Goal: Information Seeking & Learning: Learn about a topic

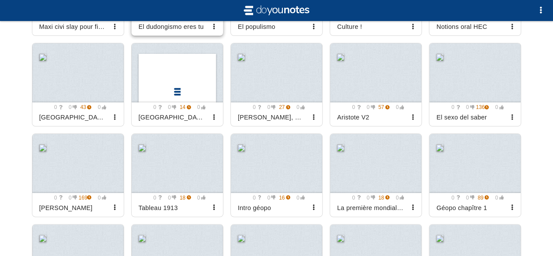
scroll to position [1370, 0]
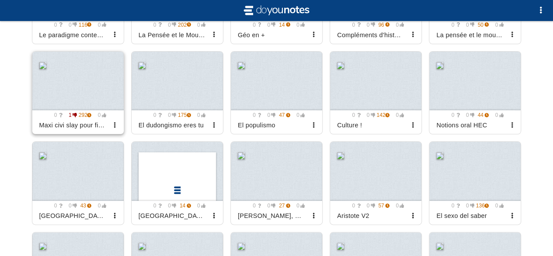
click at [96, 85] on div at bounding box center [77, 81] width 91 height 59
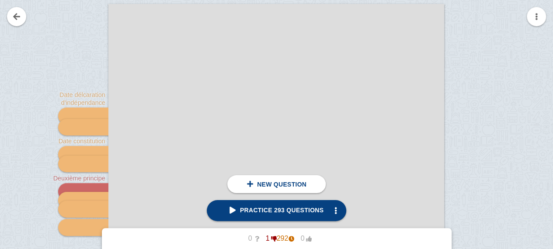
scroll to position [132, 0]
click at [299, 205] on link "Practice 293 questions" at bounding box center [276, 210] width 139 height 21
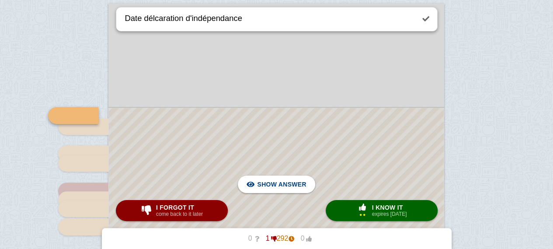
scroll to position [155, 0]
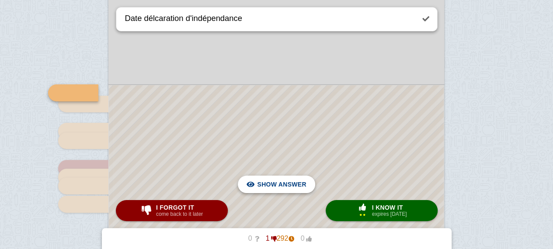
click at [354, 204] on span "button" at bounding box center [362, 208] width 16 height 8
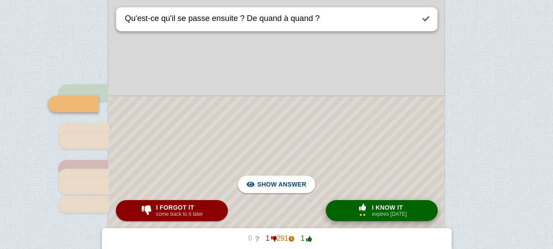
scroll to position [166, 0]
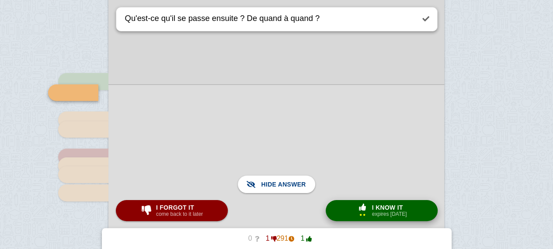
click at [368, 214] on div "× 2" at bounding box center [362, 211] width 16 height 14
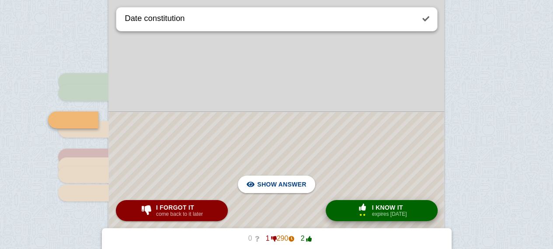
scroll to position [193, 0]
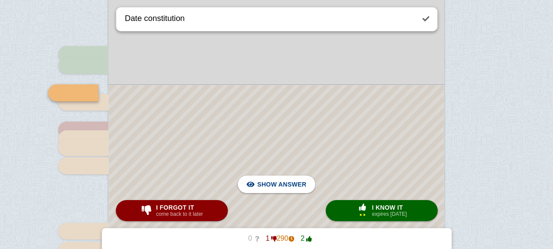
click at [384, 212] on small "expires [DATE]" at bounding box center [389, 214] width 35 height 6
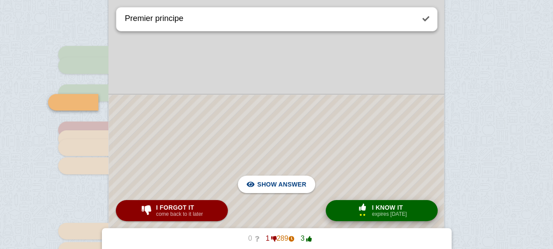
scroll to position [203, 0]
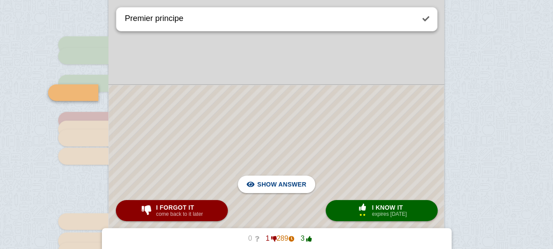
click at [273, 109] on div at bounding box center [276, 245] width 335 height 321
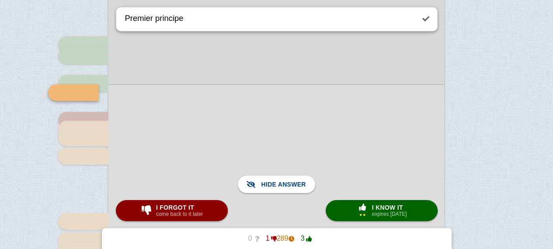
click at [273, 109] on div at bounding box center [276, 245] width 336 height 322
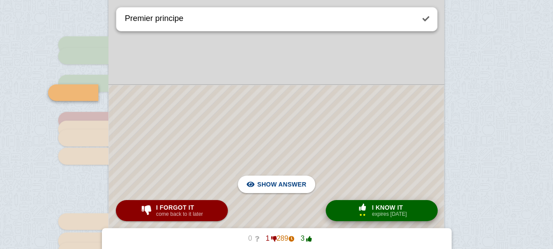
click at [367, 201] on button "× 2 I know it expires [DATE]" at bounding box center [381, 210] width 112 height 21
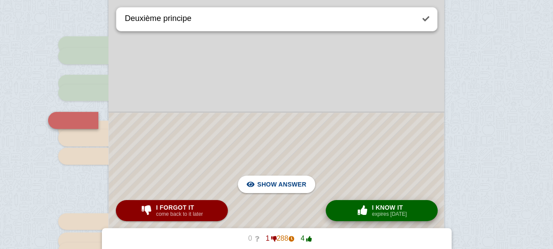
scroll to position [230, 0]
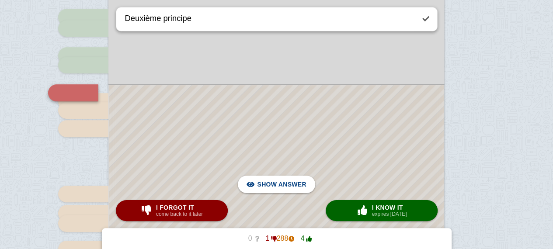
click at [363, 189] on div at bounding box center [276, 232] width 335 height 294
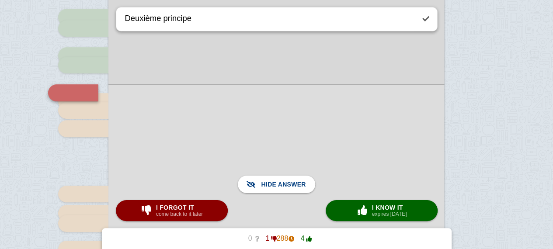
click at [381, 165] on div at bounding box center [276, 231] width 336 height 295
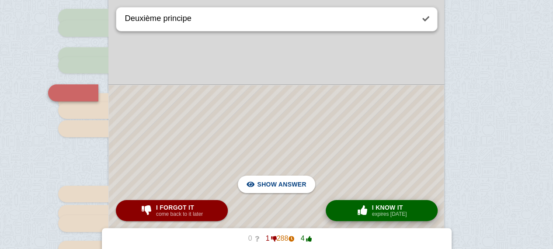
click at [377, 212] on small "expires [DATE]" at bounding box center [389, 214] width 35 height 6
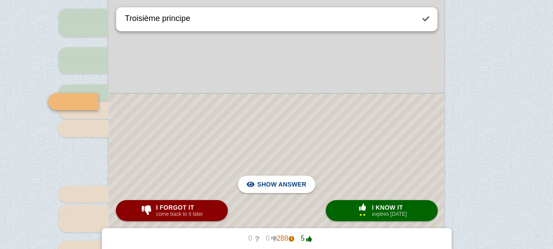
scroll to position [239, 0]
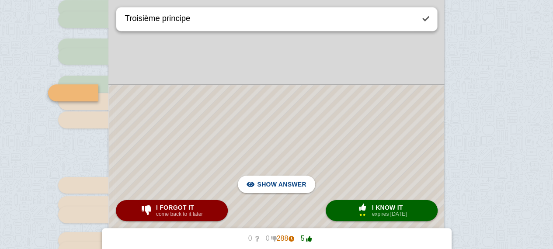
click at [344, 140] on div at bounding box center [276, 227] width 335 height 285
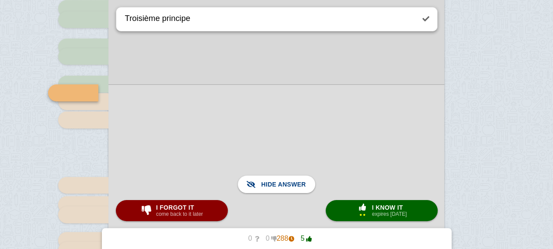
click at [344, 140] on div at bounding box center [276, 227] width 336 height 286
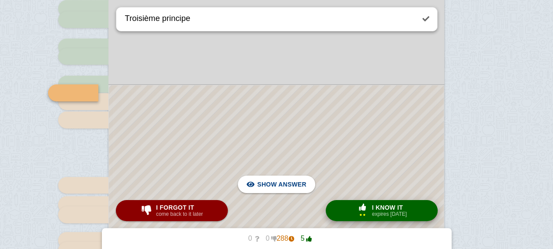
click at [356, 204] on span "button" at bounding box center [362, 208] width 16 height 8
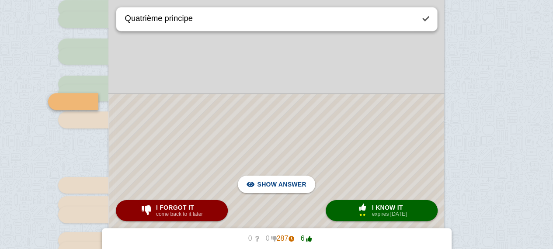
scroll to position [248, 0]
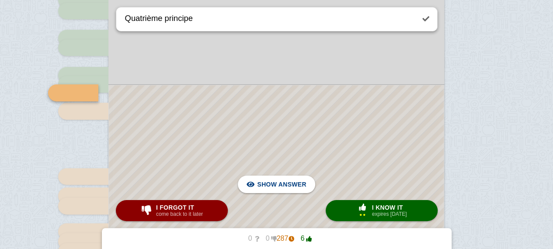
click at [356, 215] on div "× 2" at bounding box center [362, 211] width 16 height 14
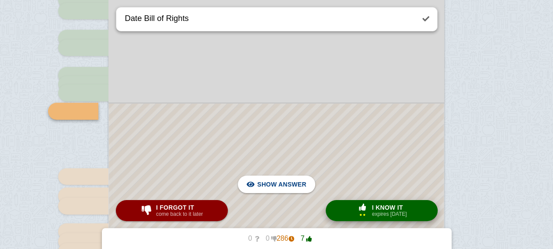
scroll to position [266, 0]
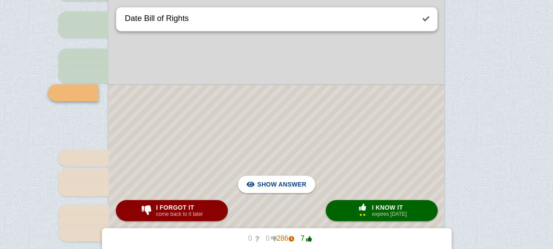
click at [353, 175] on div at bounding box center [276, 214] width 335 height 258
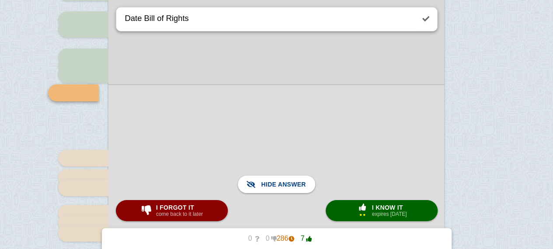
scroll to position [241, 0]
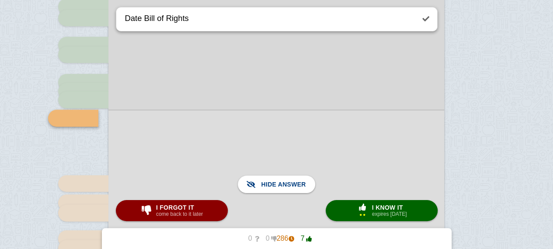
click at [295, 146] on div at bounding box center [276, 239] width 336 height 259
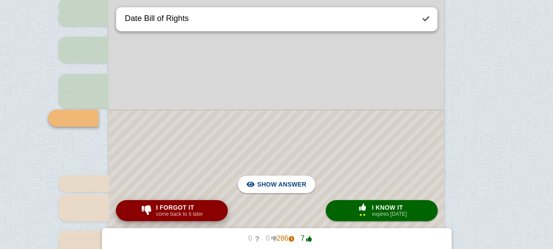
click at [207, 213] on button "I forgot it come back to it later" at bounding box center [172, 210] width 112 height 21
type textarea "Article I"
checkbox input "true"
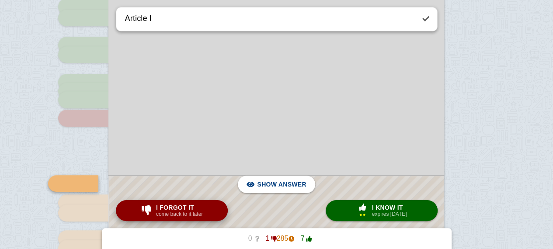
scroll to position [331, 0]
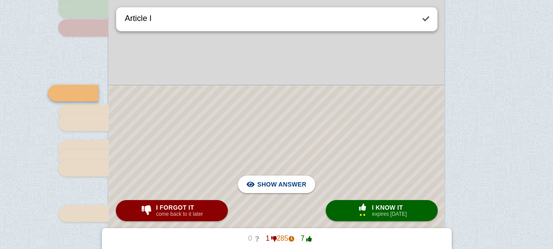
click at [259, 158] on div at bounding box center [276, 182] width 335 height 192
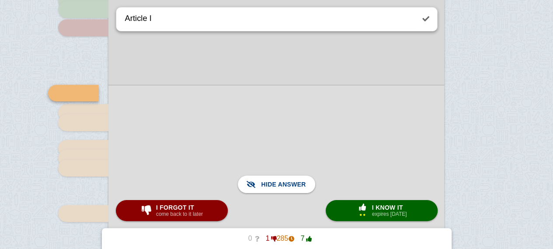
click at [291, 115] on div at bounding box center [276, 182] width 336 height 194
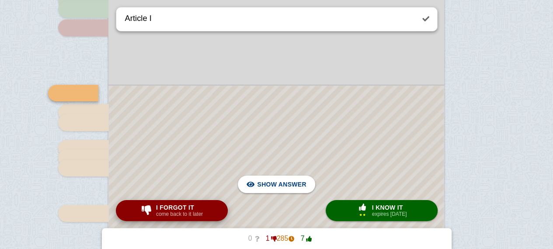
click at [190, 204] on span "I forgot it" at bounding box center [179, 207] width 47 height 7
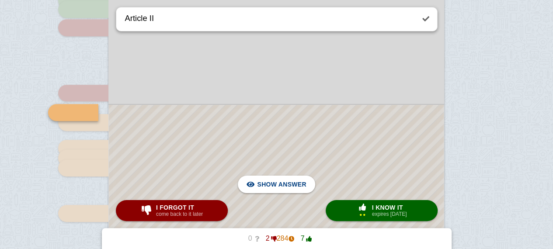
scroll to position [351, 0]
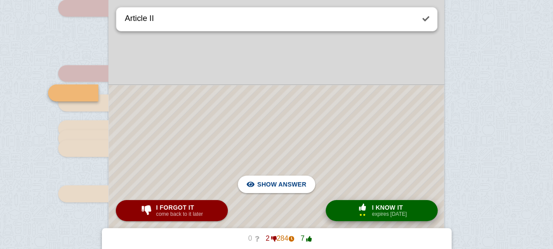
click at [385, 213] on small "expires [DATE]" at bounding box center [389, 214] width 35 height 6
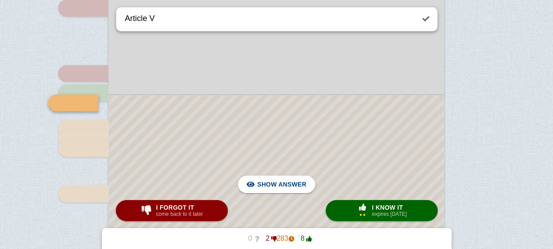
scroll to position [361, 0]
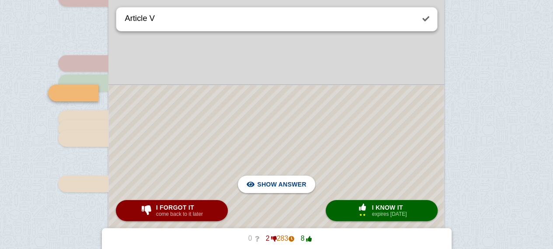
click at [374, 151] on div at bounding box center [276, 166] width 335 height 163
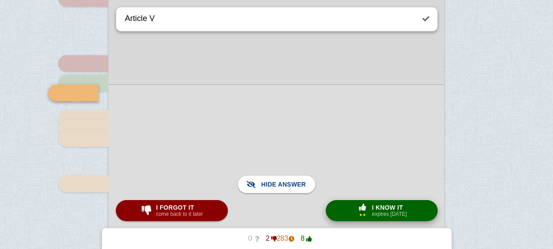
click at [351, 202] on button "× 2 I know it expires [DATE]" at bounding box center [381, 210] width 112 height 21
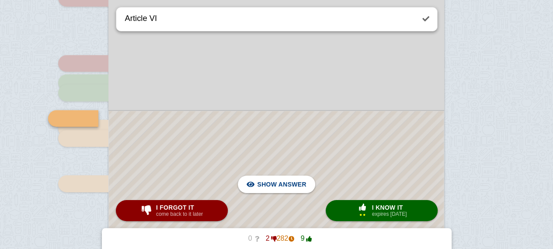
scroll to position [386, 0]
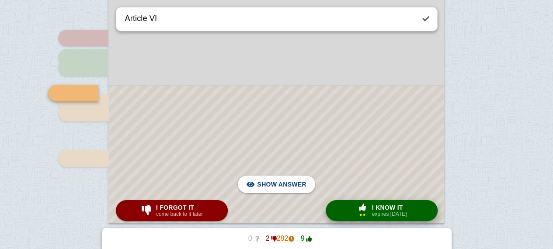
click at [373, 212] on small "expires [DATE]" at bounding box center [389, 214] width 35 height 6
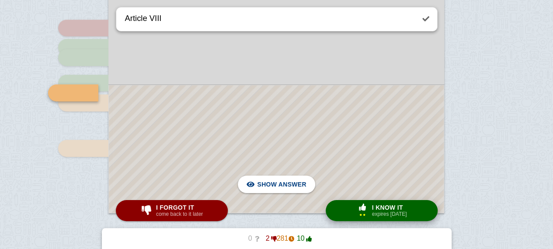
click at [373, 212] on small "expires [DATE]" at bounding box center [389, 214] width 35 height 6
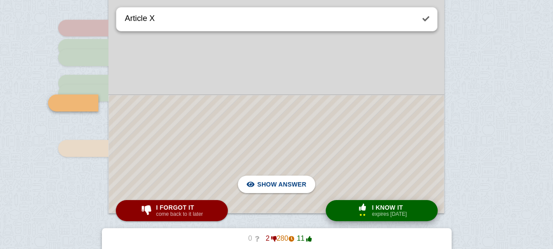
scroll to position [406, 0]
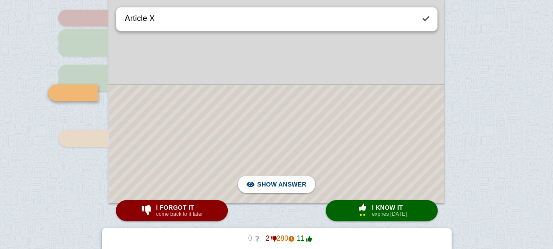
click at [357, 165] on div at bounding box center [276, 144] width 335 height 118
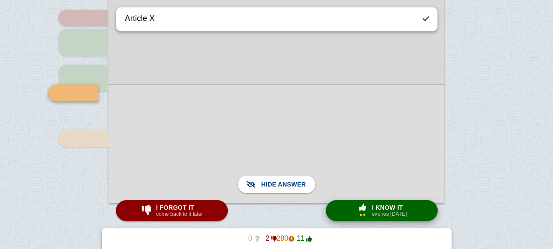
click at [360, 204] on span "button" at bounding box center [362, 208] width 16 height 8
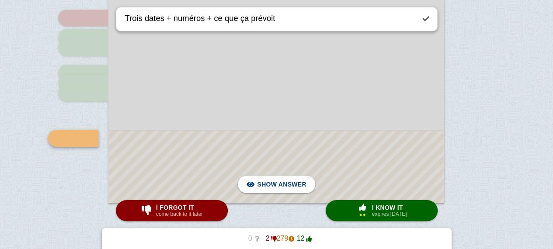
scroll to position [452, 0]
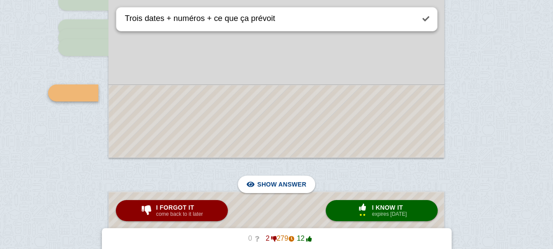
click at [351, 118] on div at bounding box center [276, 121] width 335 height 72
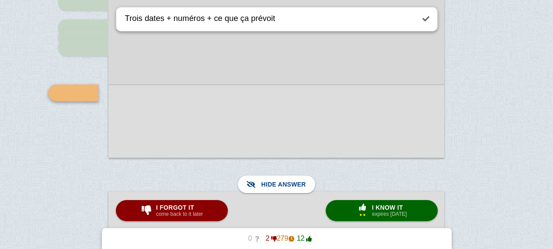
click at [351, 118] on div at bounding box center [276, 120] width 336 height 73
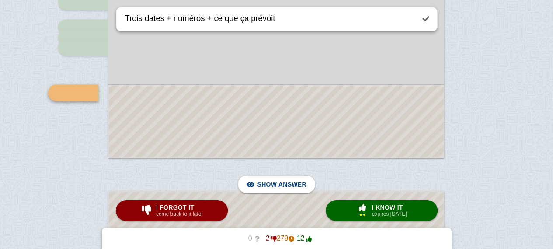
click at [351, 118] on div at bounding box center [276, 121] width 335 height 72
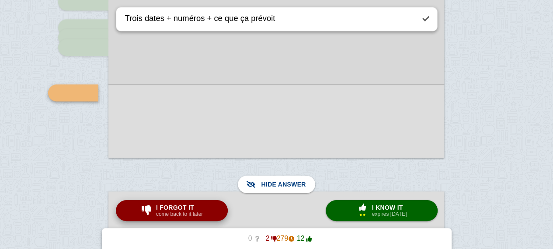
click at [183, 209] on span "I forgot it" at bounding box center [179, 207] width 47 height 7
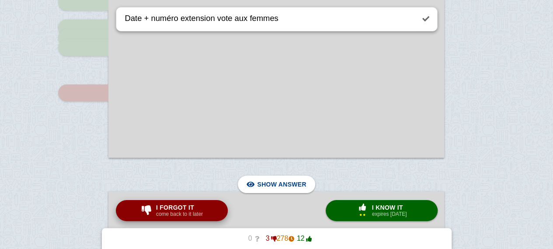
scroll to position [618, 0]
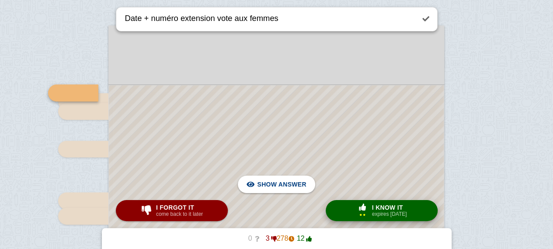
click at [377, 208] on span "I know it" at bounding box center [389, 207] width 35 height 7
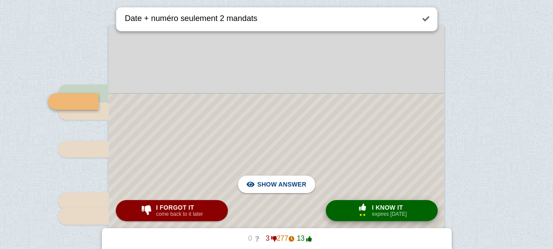
scroll to position [626, 0]
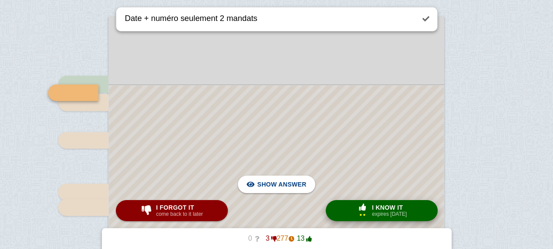
click at [367, 212] on div "× 2" at bounding box center [362, 211] width 16 height 14
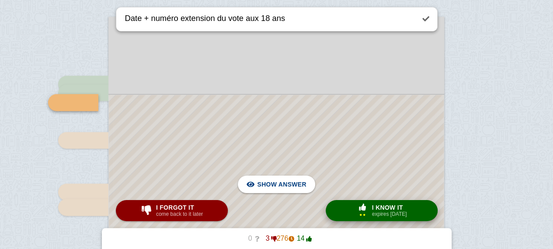
scroll to position [636, 0]
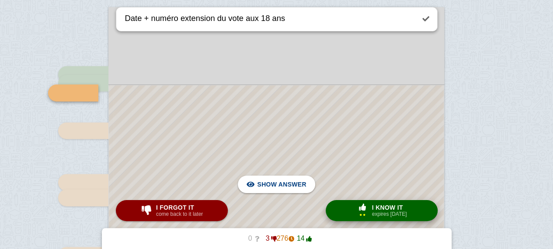
click at [367, 212] on div "× 2" at bounding box center [362, 211] width 16 height 14
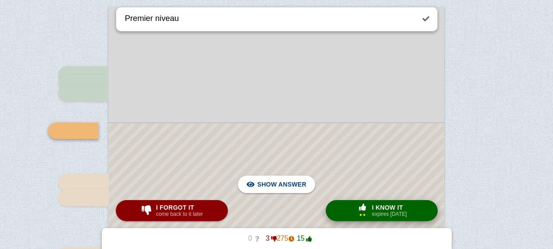
scroll to position [674, 0]
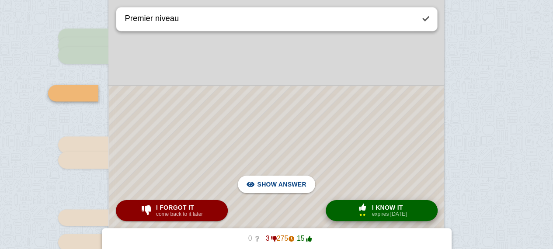
click at [384, 213] on small "expires [DATE]" at bounding box center [389, 214] width 35 height 6
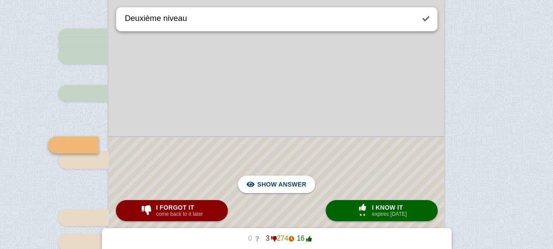
scroll to position [726, 0]
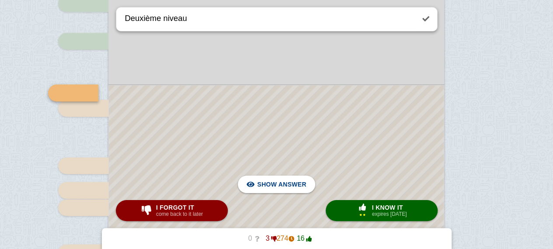
click at [378, 145] on div at bounding box center [276, 238] width 335 height 306
click at [378, 145] on div at bounding box center [276, 237] width 336 height 307
click at [374, 216] on small "expires [DATE]" at bounding box center [389, 214] width 35 height 6
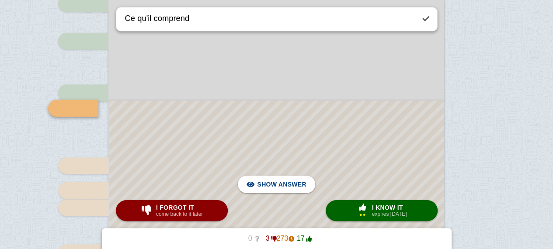
scroll to position [741, 0]
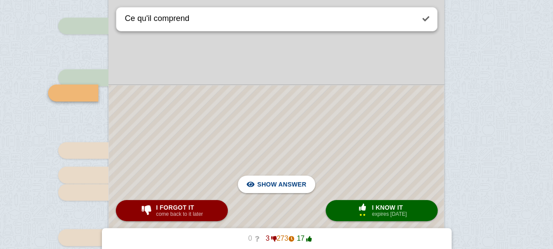
click at [384, 148] on div at bounding box center [276, 230] width 335 height 291
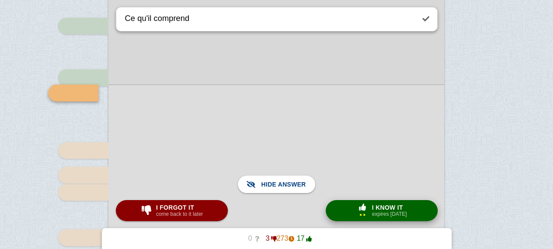
click at [363, 209] on span "button" at bounding box center [362, 207] width 14 height 7
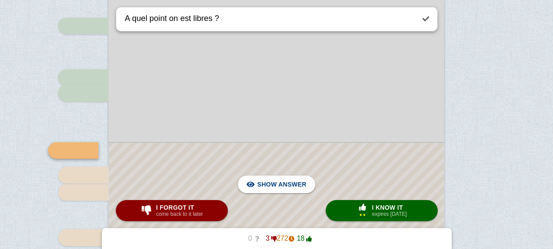
scroll to position [799, 0]
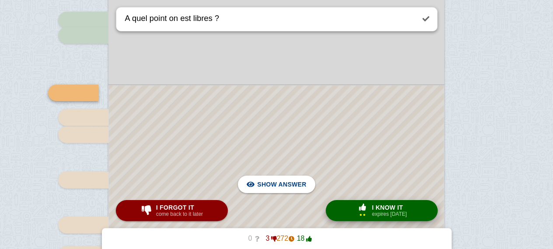
click at [366, 202] on button "× 2 I know it expires [DATE]" at bounding box center [381, 210] width 112 height 21
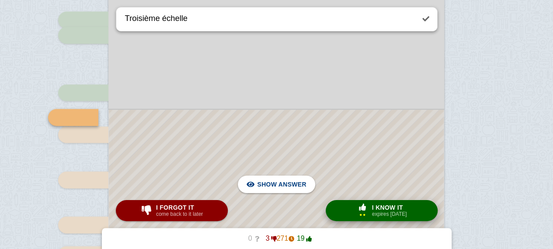
scroll to position [823, 0]
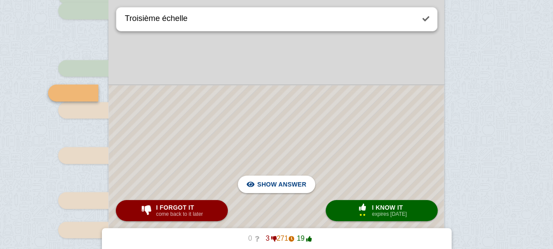
click at [367, 201] on button "× 2 I know it expires [DATE]" at bounding box center [381, 210] width 112 height 21
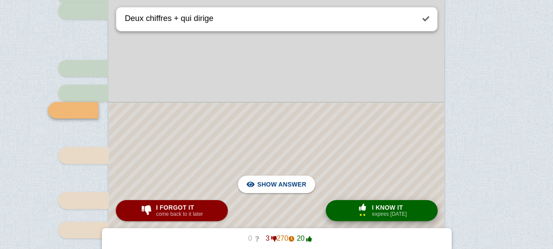
scroll to position [841, 0]
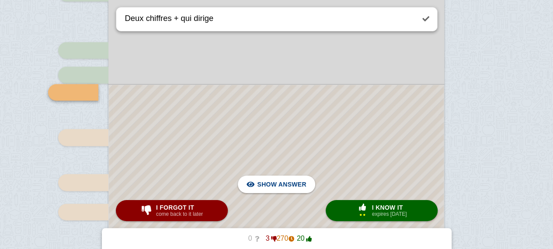
click at [368, 184] on div at bounding box center [276, 180] width 335 height 191
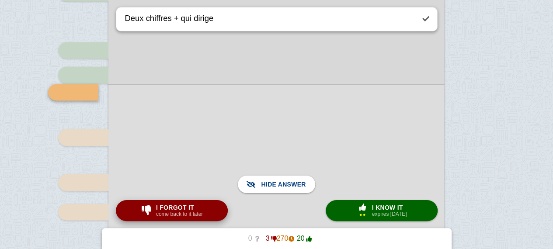
click at [211, 216] on button "I forgot it come back to it later" at bounding box center [172, 210] width 112 height 21
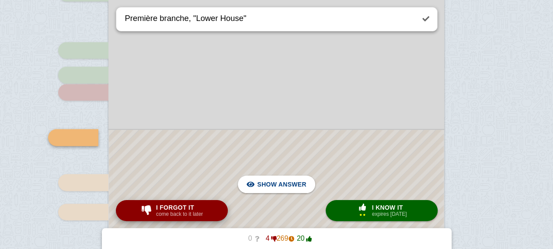
scroll to position [886, 0]
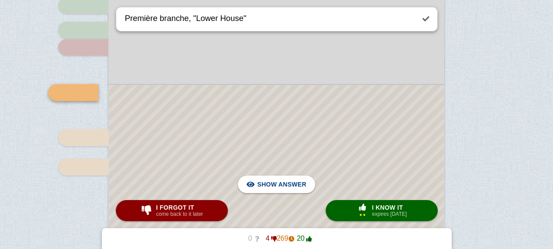
click at [345, 129] on div at bounding box center [276, 158] width 335 height 146
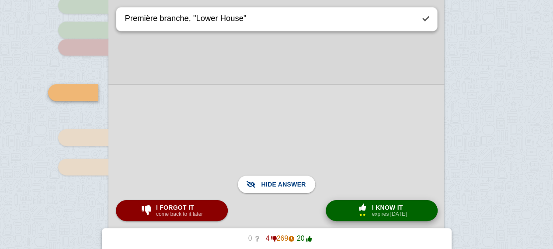
click at [351, 218] on button "× 2 I know it expires [DATE]" at bounding box center [381, 210] width 112 height 21
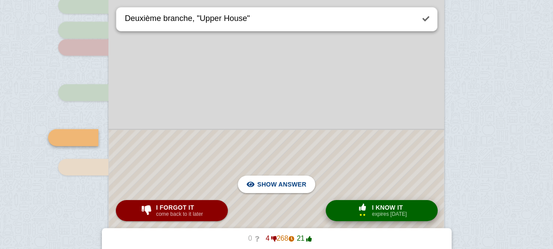
scroll to position [931, 0]
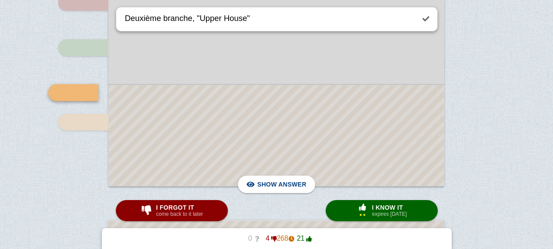
click at [377, 210] on span "I know it" at bounding box center [389, 207] width 35 height 7
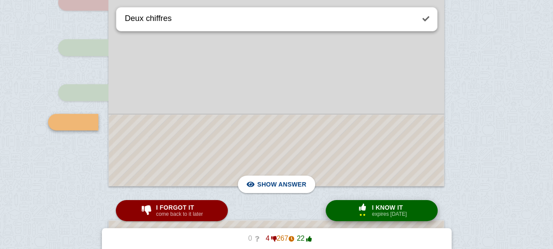
scroll to position [960, 0]
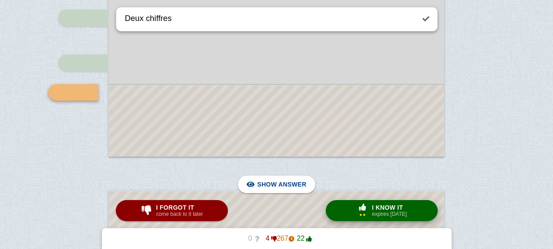
click at [335, 109] on div at bounding box center [276, 120] width 335 height 71
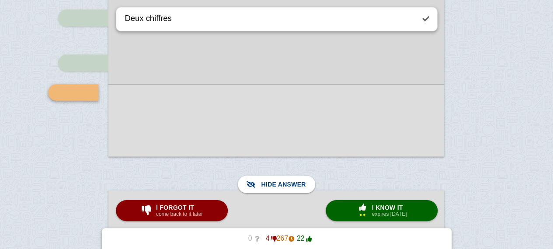
click at [335, 109] on div at bounding box center [276, 120] width 336 height 73
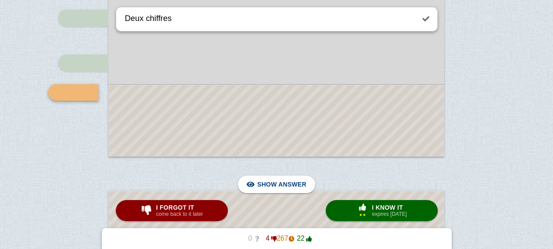
click at [376, 204] on span "I know it" at bounding box center [389, 207] width 35 height 7
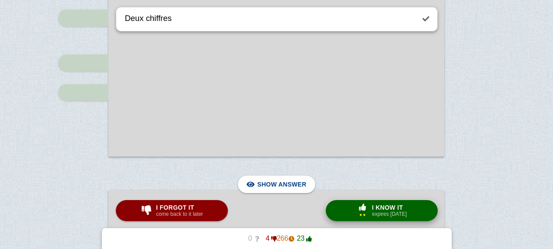
type textarea "Processus pour mettre en place une loi"
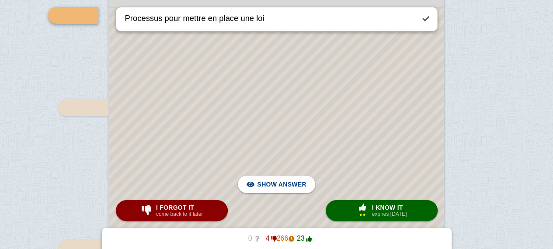
scroll to position [1159, 0]
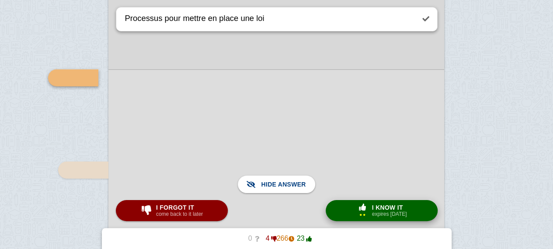
click at [365, 213] on div "× 2" at bounding box center [362, 214] width 10 height 5
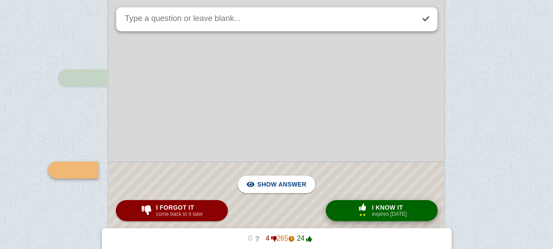
scroll to position [1236, 0]
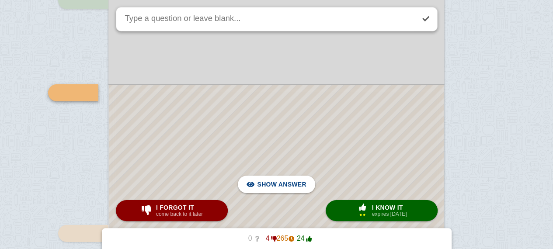
click at [336, 161] on div at bounding box center [276, 236] width 335 height 303
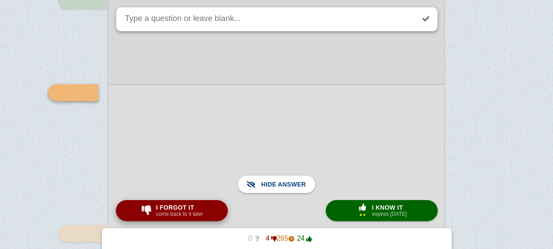
click at [187, 210] on span "I forgot it" at bounding box center [179, 207] width 47 height 7
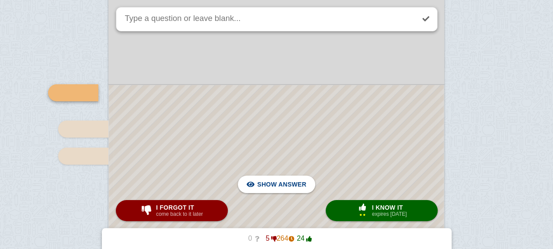
click at [295, 103] on div at bounding box center [276, 166] width 335 height 163
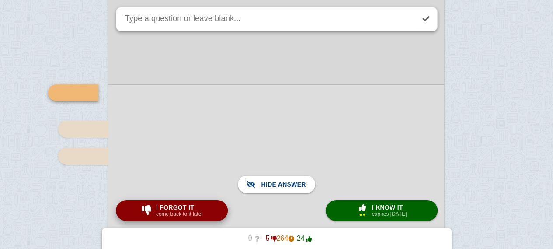
click at [157, 207] on span "I forgot it" at bounding box center [179, 207] width 47 height 7
type textarea "Chiffre"
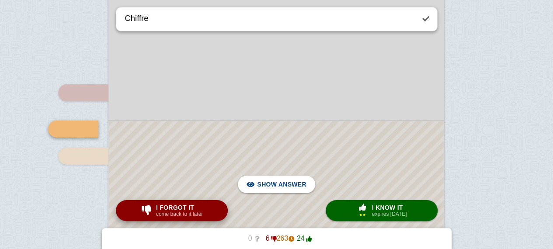
scroll to position [1413, 0]
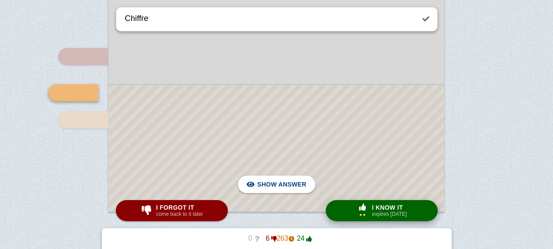
click at [382, 211] on small "expires [DATE]" at bounding box center [389, 214] width 35 height 6
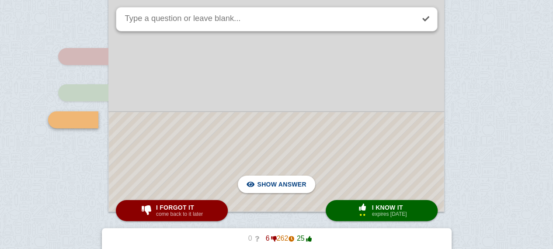
scroll to position [1440, 0]
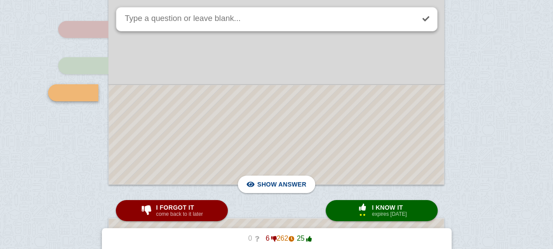
click at [325, 131] on div at bounding box center [276, 134] width 335 height 99
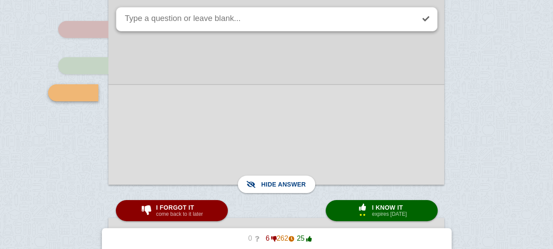
scroll to position [1486, 0]
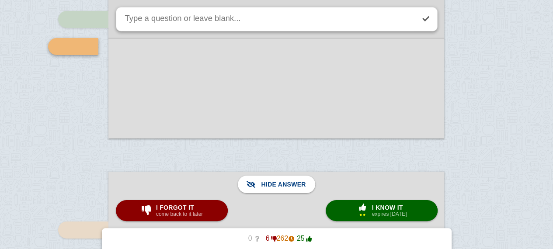
click at [355, 208] on span "button" at bounding box center [362, 207] width 14 height 7
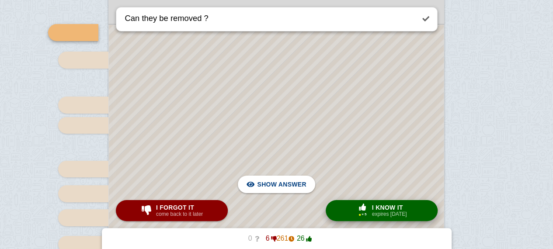
scroll to position [1648, 0]
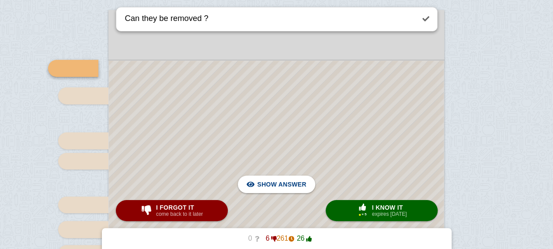
click at [178, 216] on small "come back to it later" at bounding box center [179, 214] width 47 height 6
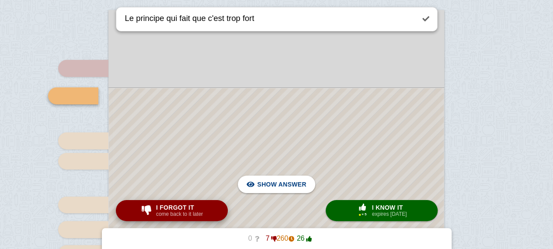
scroll to position [1651, 0]
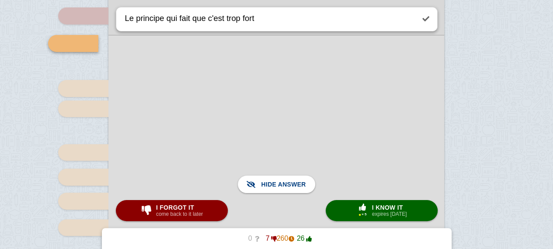
scroll to position [1698, 0]
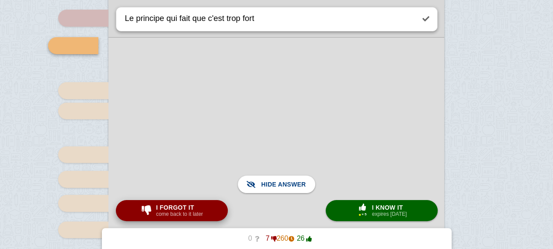
click at [186, 209] on span "I forgot it" at bounding box center [179, 207] width 47 height 7
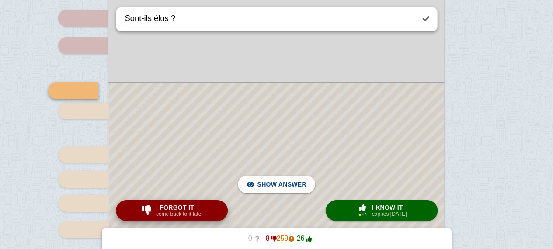
scroll to position [1696, 0]
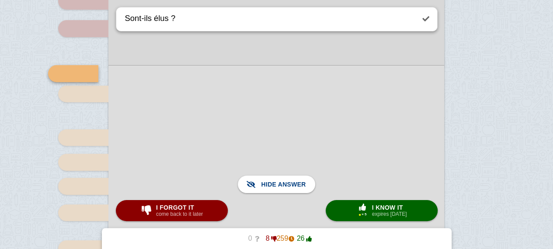
scroll to position [1716, 0]
click at [191, 211] on span "I forgot it" at bounding box center [179, 207] width 47 height 7
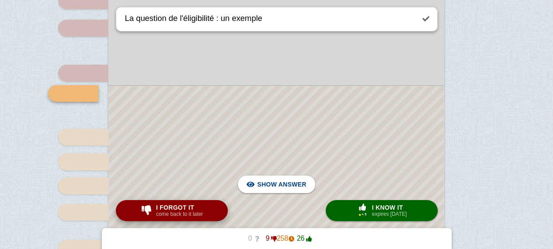
scroll to position [1716, 0]
click at [221, 146] on div at bounding box center [276, 251] width 335 height 330
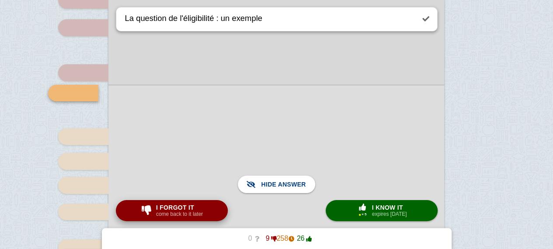
click at [190, 212] on small "come back to it later" at bounding box center [179, 214] width 47 height 6
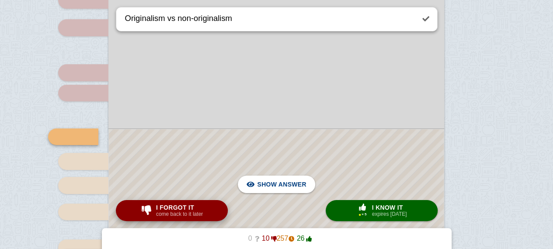
scroll to position [1760, 0]
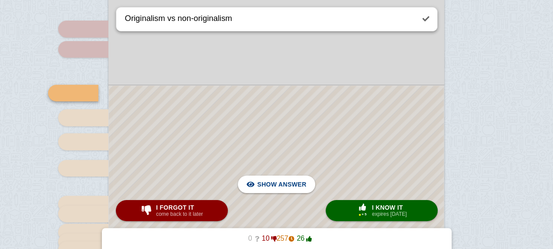
click at [237, 133] on div at bounding box center [276, 229] width 335 height 286
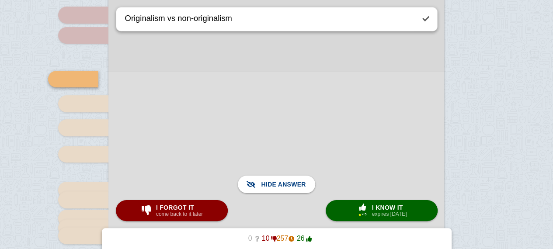
scroll to position [1775, 0]
click at [205, 217] on button "I forgot it come back to it later" at bounding box center [172, 210] width 112 height 21
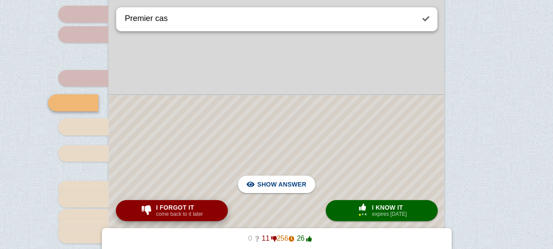
scroll to position [1785, 0]
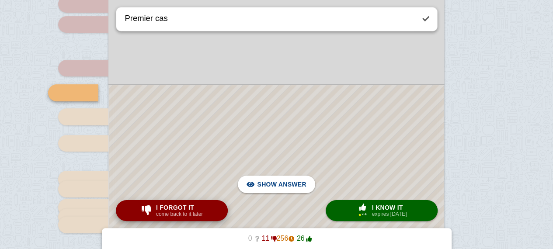
click at [205, 217] on button "I forgot it come back to it later" at bounding box center [172, 210] width 112 height 21
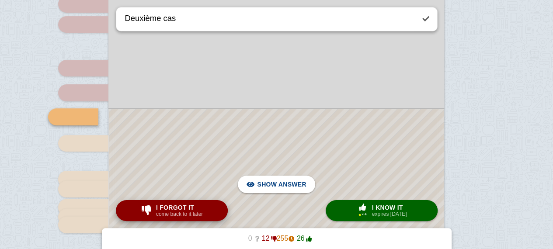
scroll to position [1809, 0]
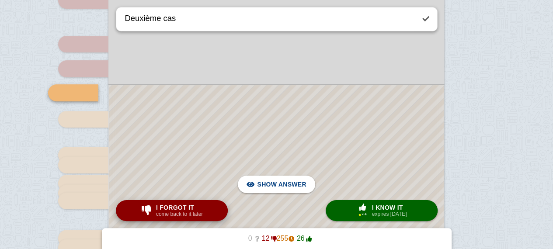
click at [205, 217] on button "I forgot it come back to it later" at bounding box center [172, 210] width 112 height 21
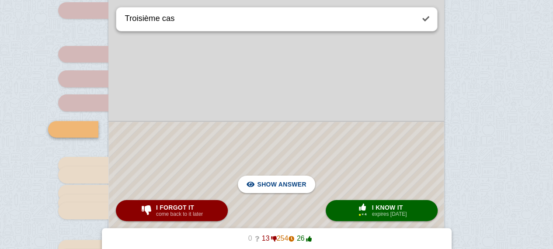
scroll to position [1799, 0]
click at [229, 147] on div at bounding box center [276, 226] width 335 height 211
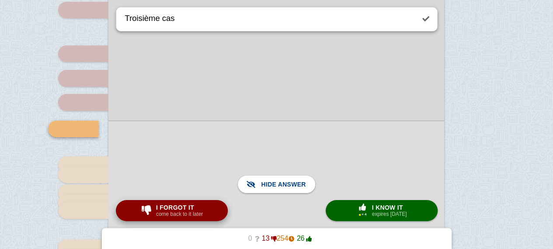
click at [194, 209] on span "I forgot it" at bounding box center [179, 207] width 47 height 7
type textarea "Date + ce que ça dit"
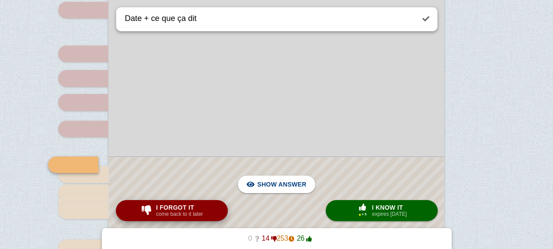
scroll to position [1871, 0]
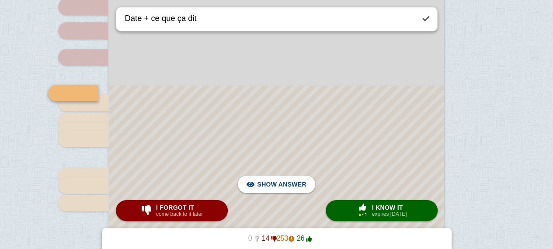
click at [214, 154] on div at bounding box center [276, 173] width 335 height 175
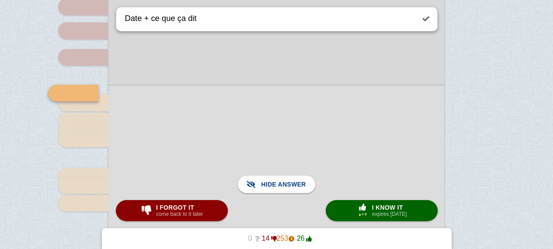
scroll to position [1899, 0]
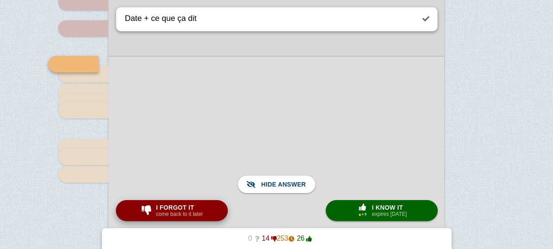
click at [184, 207] on span "I forgot it" at bounding box center [179, 207] width 47 height 7
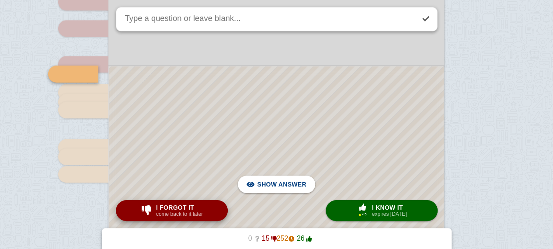
scroll to position [1881, 0]
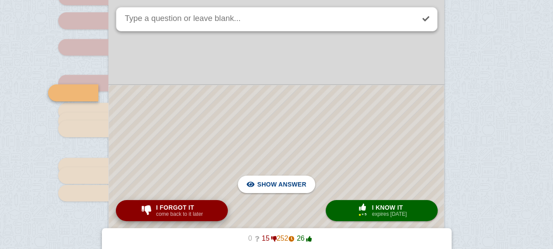
click at [221, 129] on div at bounding box center [276, 168] width 335 height 166
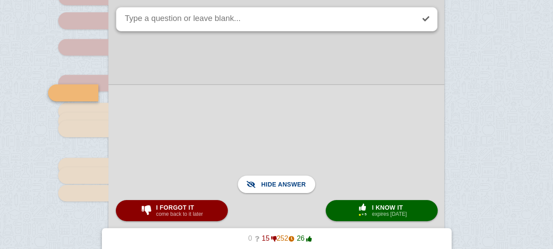
scroll to position [1893, 0]
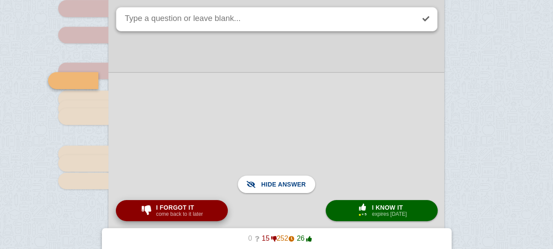
click at [177, 212] on small "come back to it later" at bounding box center [179, 214] width 47 height 6
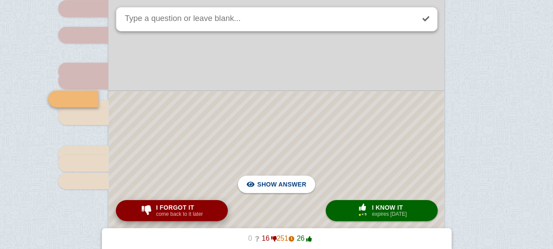
scroll to position [1899, 0]
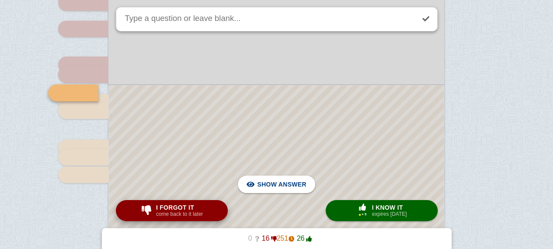
click at [234, 120] on div at bounding box center [276, 158] width 335 height 147
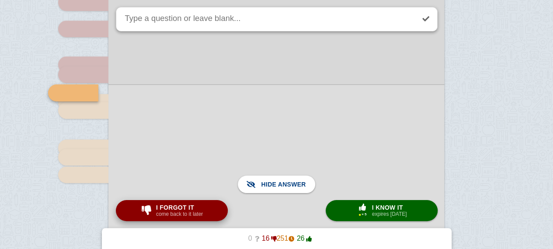
click at [192, 206] on span "I forgot it" at bounding box center [179, 207] width 47 height 7
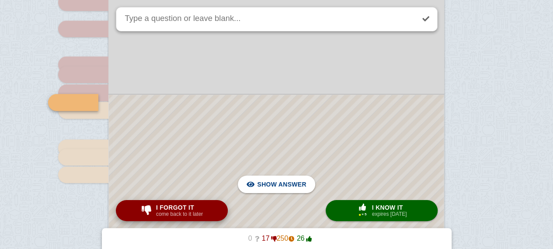
scroll to position [1909, 0]
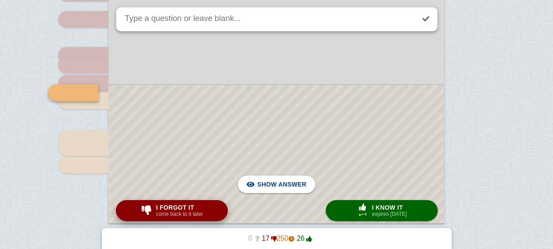
click at [191, 209] on span "I forgot it" at bounding box center [179, 207] width 47 height 7
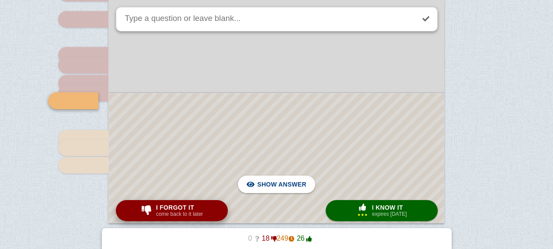
scroll to position [1916, 0]
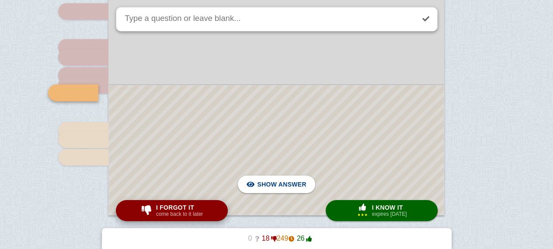
click at [191, 209] on span "I forgot it" at bounding box center [179, 207] width 47 height 7
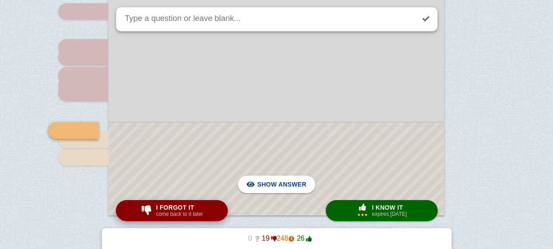
scroll to position [1954, 0]
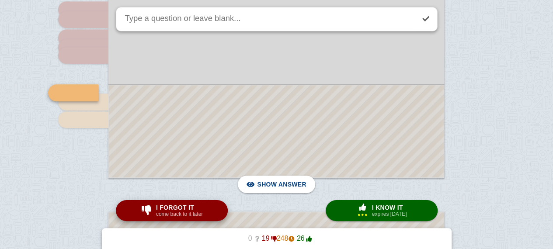
click at [191, 209] on span "I forgot it" at bounding box center [179, 207] width 47 height 7
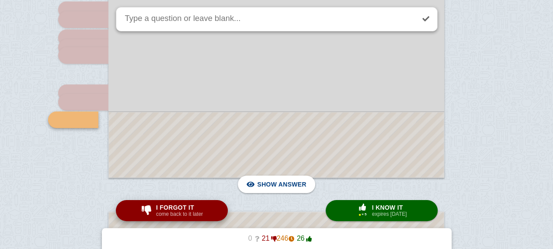
scroll to position [1981, 0]
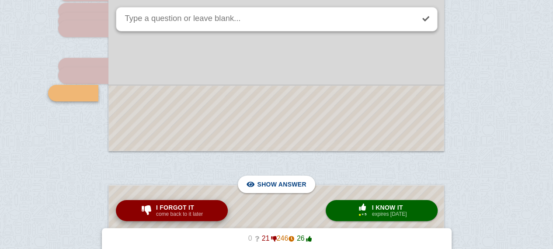
click at [191, 209] on span "I forgot it" at bounding box center [179, 207] width 47 height 7
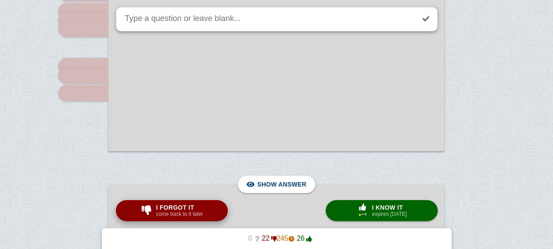
type textarea "Deux exemples"
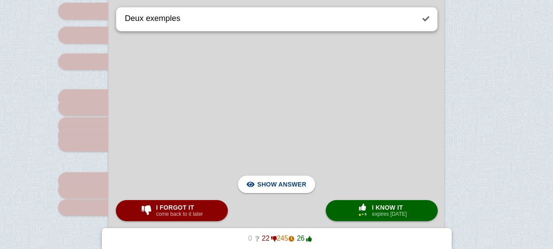
scroll to position [1843, 0]
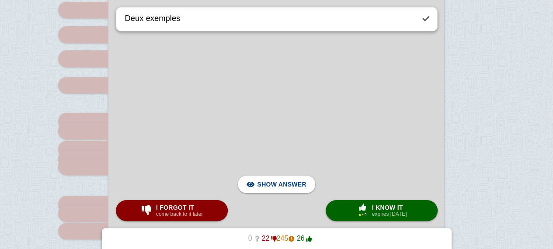
drag, startPoint x: 253, startPoint y: 118, endPoint x: 188, endPoint y: 118, distance: 65.5
click at [188, 118] on div at bounding box center [276, 52] width 336 height 474
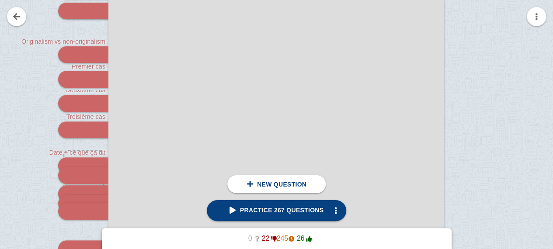
scroll to position [1800, 0]
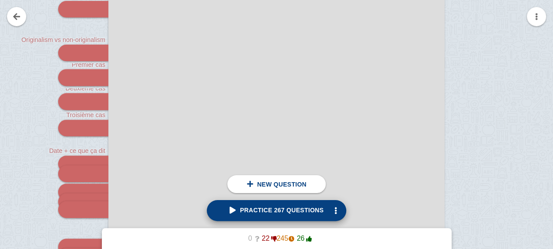
click at [252, 214] on span "Practice 267 questions" at bounding box center [276, 210] width 94 height 7
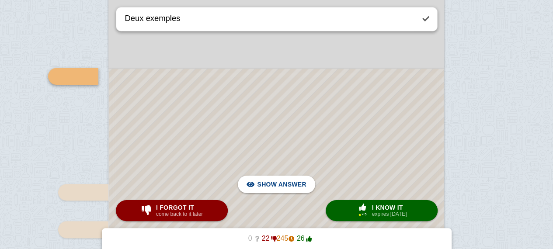
scroll to position [2190, 0]
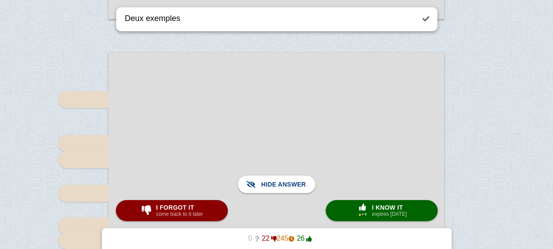
scroll to position [3149, 0]
